Goal: Find specific page/section: Find specific page/section

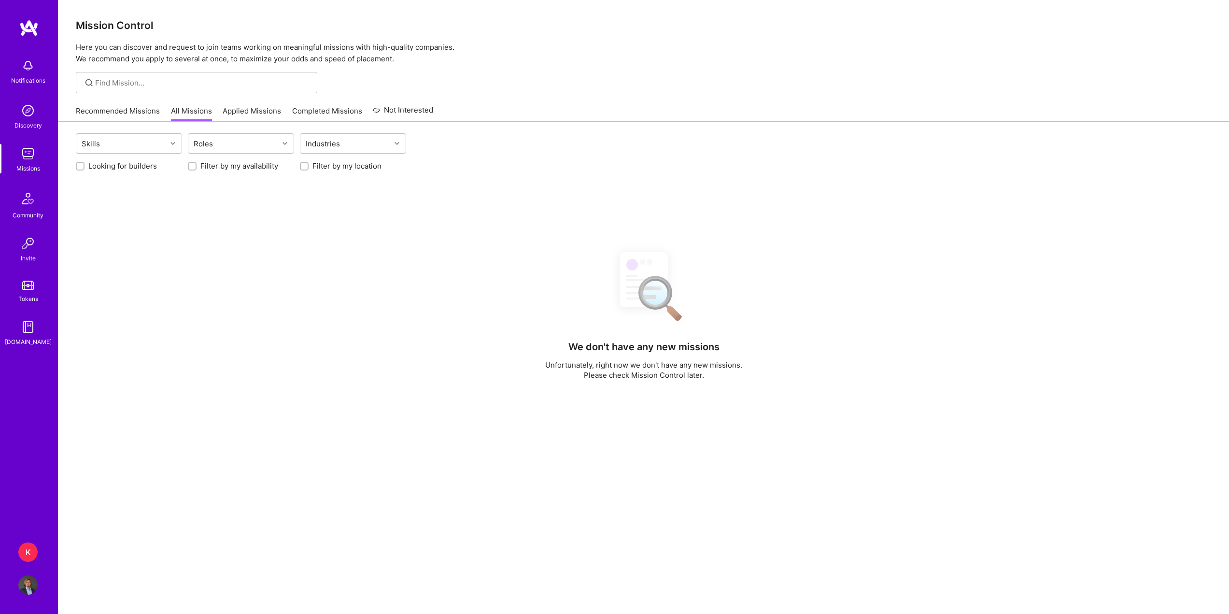
click at [148, 113] on link "Recommended Missions" at bounding box center [118, 114] width 84 height 16
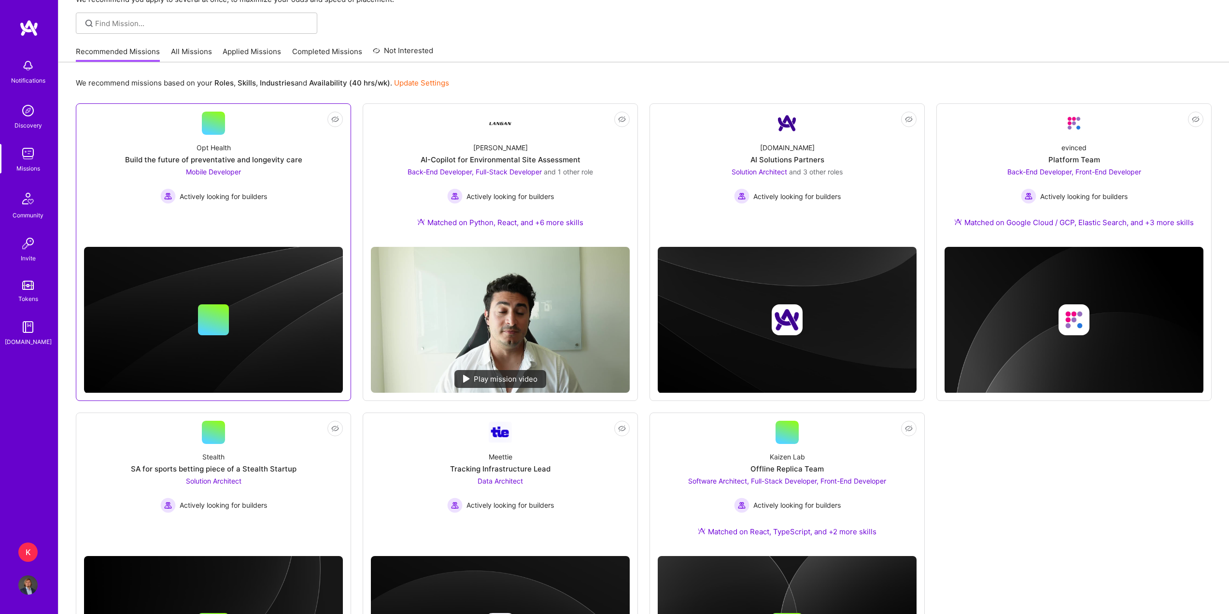
scroll to position [33, 0]
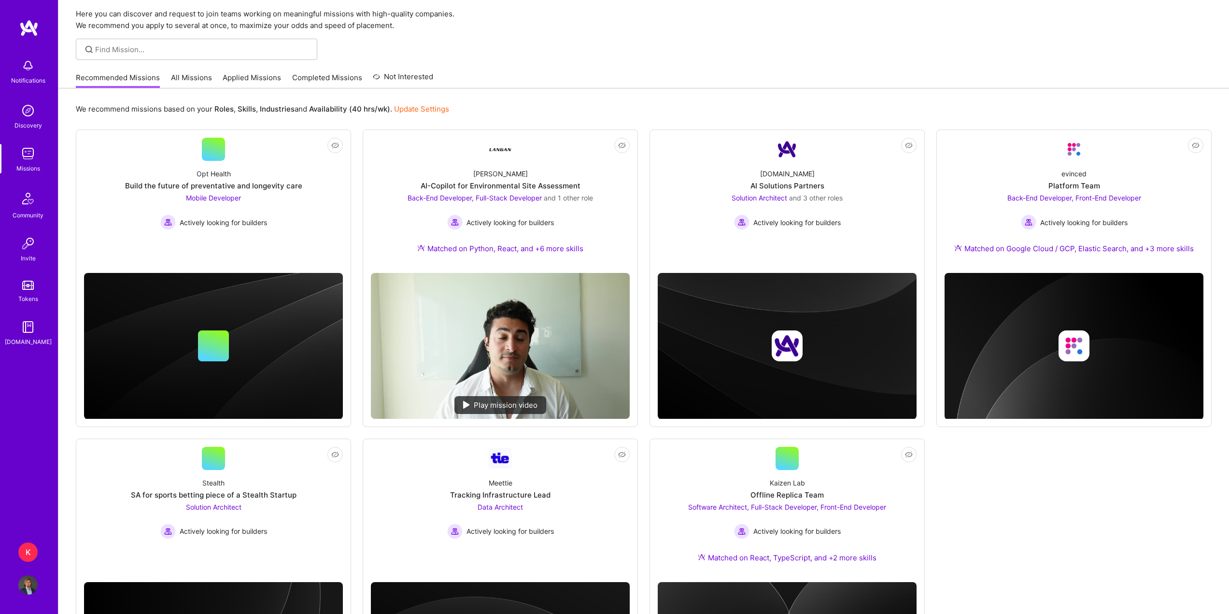
click at [30, 551] on div "K" at bounding box center [27, 551] width 19 height 19
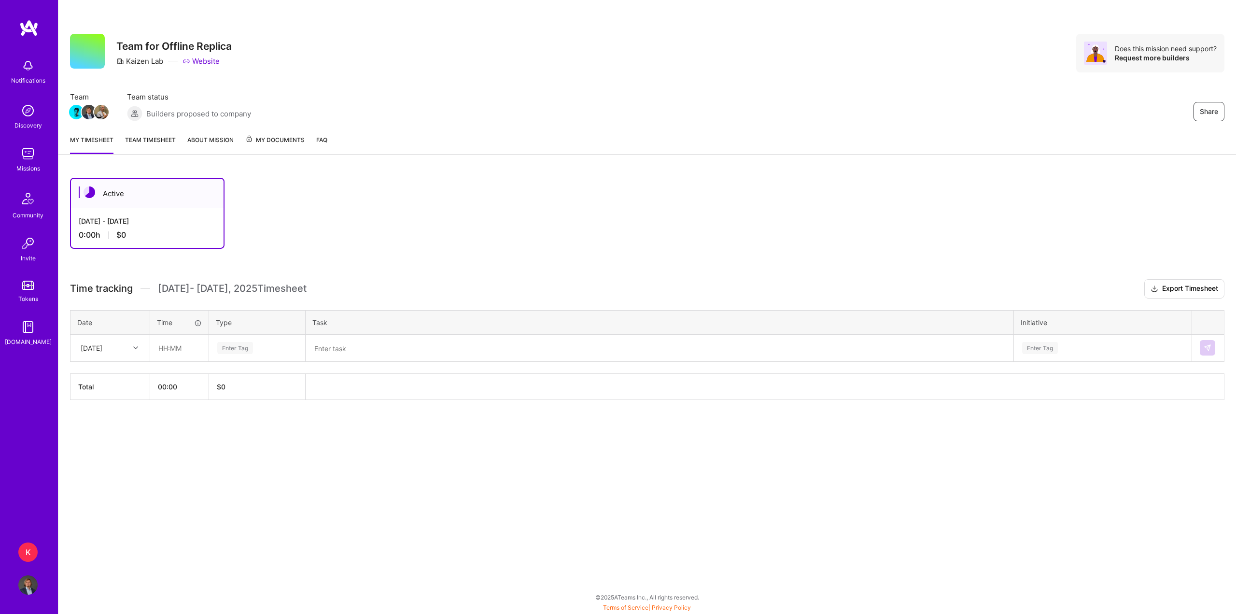
click at [164, 136] on link "Team timesheet" at bounding box center [150, 144] width 51 height 19
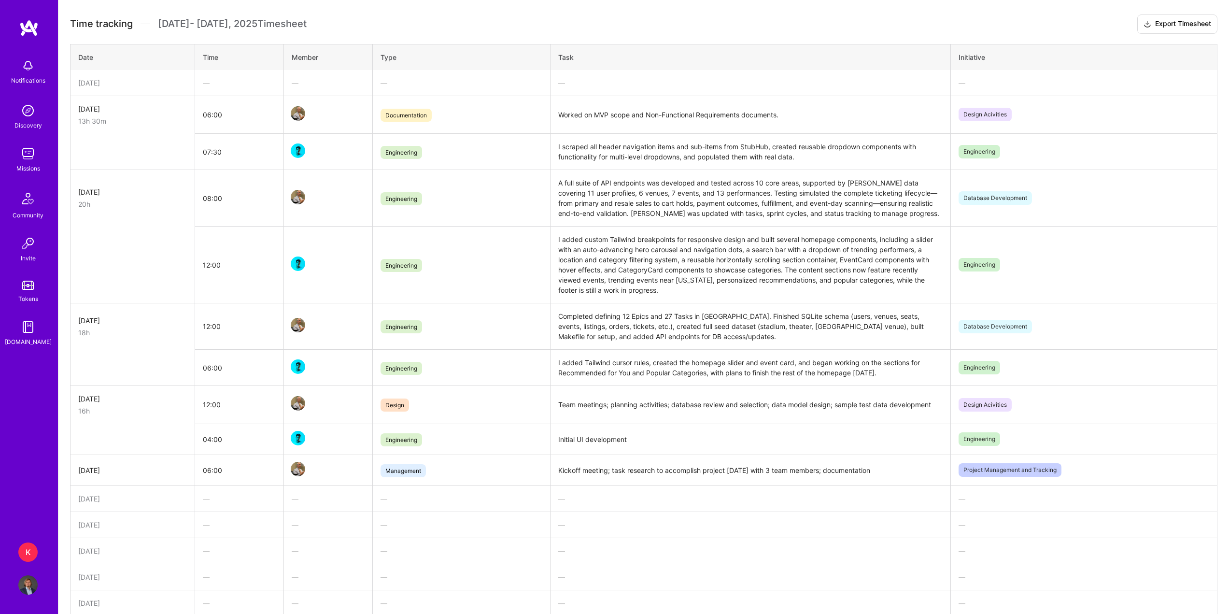
scroll to position [193, 0]
